Goal: Task Accomplishment & Management: Use online tool/utility

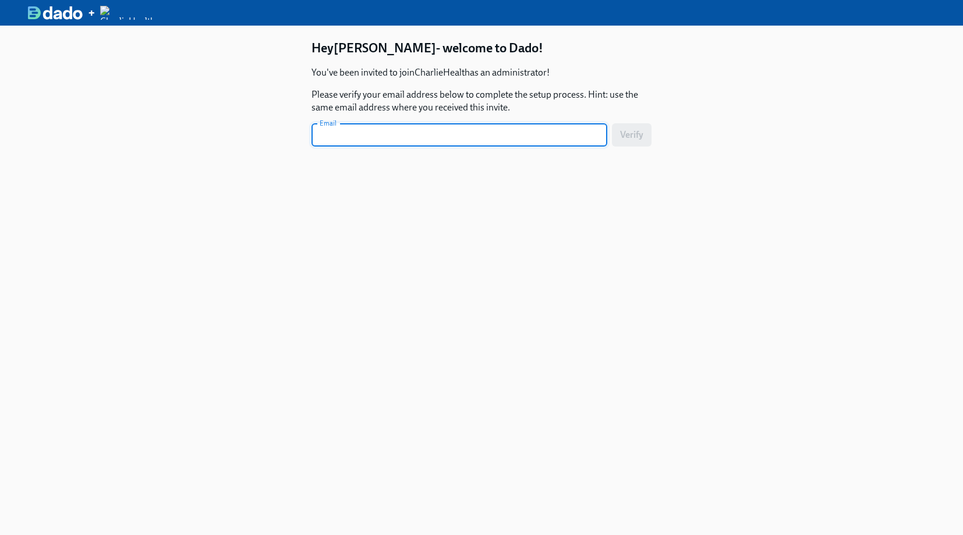
click at [54, 12] on img at bounding box center [55, 13] width 55 height 14
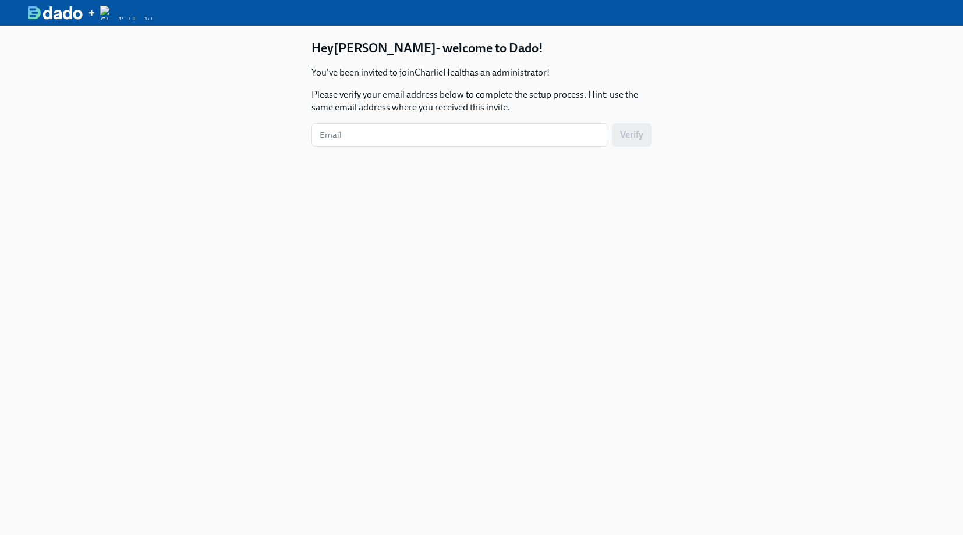
click at [130, 12] on img at bounding box center [127, 13] width 55 height 14
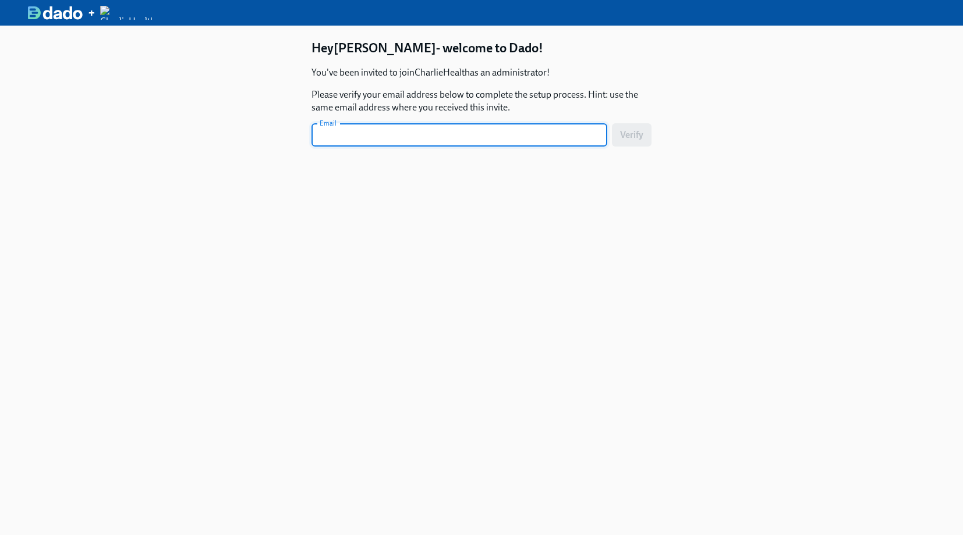
click at [61, 11] on img at bounding box center [55, 13] width 55 height 14
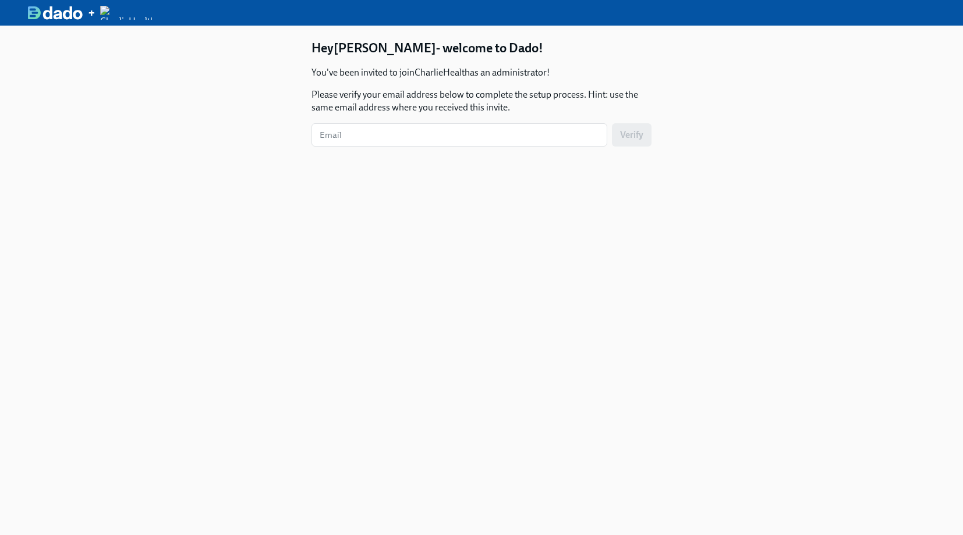
click at [120, 6] on img at bounding box center [127, 13] width 55 height 14
click at [515, 59] on section "Hey Paige - welcome to Dado! You've been invited to join CharlieHealth as an ad…" at bounding box center [481, 97] width 340 height 114
click at [565, 72] on section "Hey Paige - welcome to Dado! You've been invited to join CharlieHealth as an ad…" at bounding box center [481, 97] width 340 height 114
drag, startPoint x: 585, startPoint y: 107, endPoint x: 541, endPoint y: 102, distance: 44.5
click at [573, 107] on p "Please verify your email address below to complete the setup process. Hint: use…" at bounding box center [481, 101] width 340 height 26
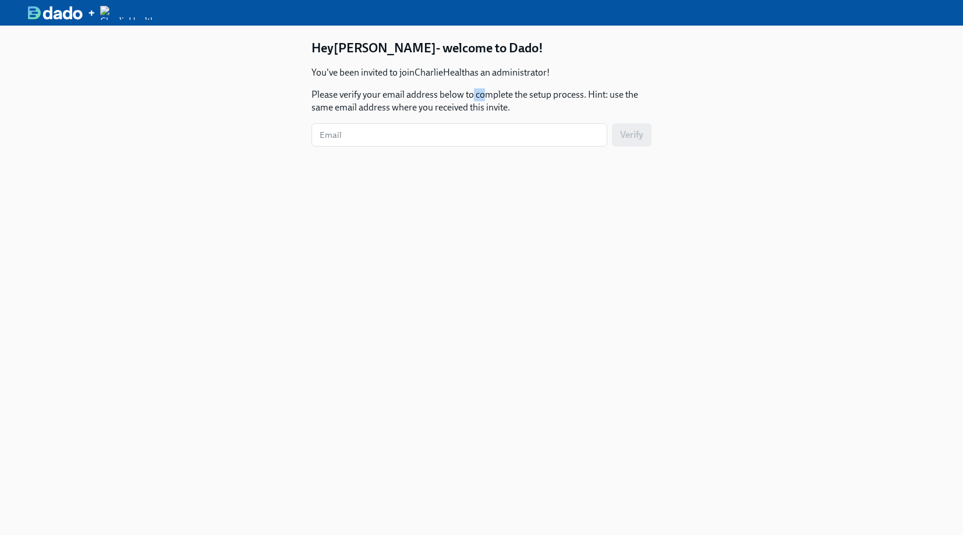
drag, startPoint x: 470, startPoint y: 95, endPoint x: 428, endPoint y: 93, distance: 42.5
click at [463, 96] on p "Please verify your email address below to complete the setup process. Hint: use…" at bounding box center [481, 101] width 340 height 26
drag, startPoint x: 428, startPoint y: 93, endPoint x: 420, endPoint y: 93, distance: 7.6
click at [425, 93] on p "Please verify your email address below to complete the setup process. Hint: use…" at bounding box center [481, 101] width 340 height 26
click at [377, 88] on p "Please verify your email address below to complete the setup process. Hint: use…" at bounding box center [481, 101] width 340 height 26
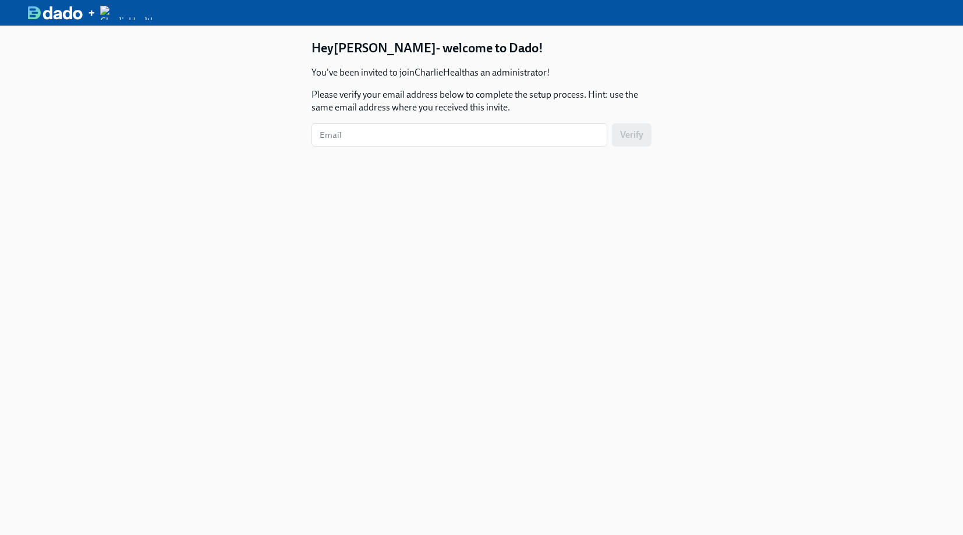
click at [335, 43] on h4 "Hey Paige - welcome to Dado!" at bounding box center [481, 48] width 340 height 17
click at [324, 45] on h4 "Hey Paige - welcome to Dado!" at bounding box center [481, 48] width 340 height 17
click at [32, 17] on img at bounding box center [55, 13] width 55 height 14
click at [29, 15] on img at bounding box center [55, 13] width 55 height 14
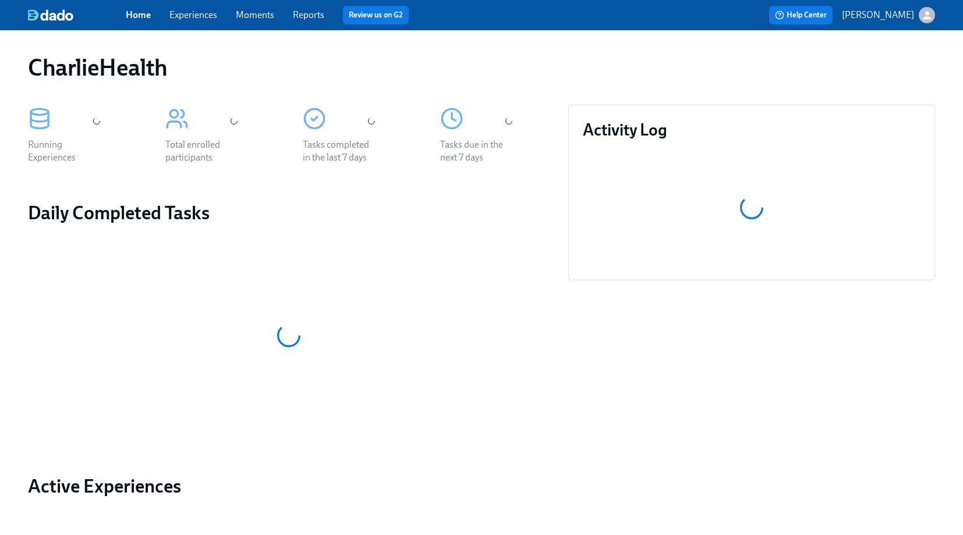
click at [214, 15] on link "Experiences" at bounding box center [193, 14] width 48 height 11
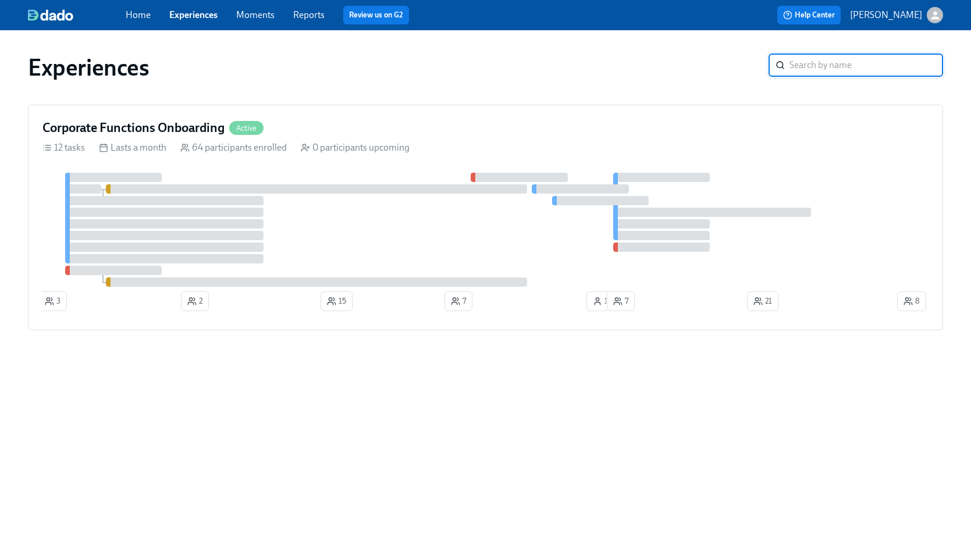
click at [409, 383] on div "Experiences ​ Corporate Functions Onboarding Active 12 tasks Lasts a month 64 p…" at bounding box center [485, 275] width 915 height 463
